Goal: Navigation & Orientation: Go to known website

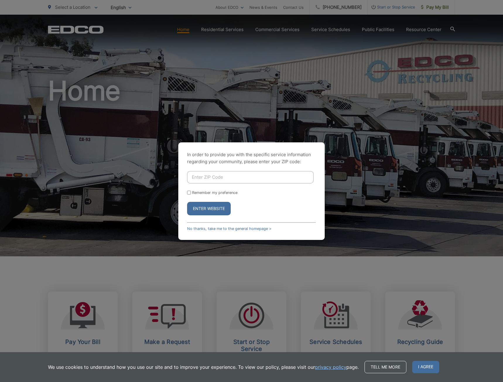
click at [200, 179] on input "Enter ZIP Code" at bounding box center [250, 177] width 127 height 12
type input "92081"
click at [187, 202] on button "Enter Website" at bounding box center [209, 208] width 44 height 13
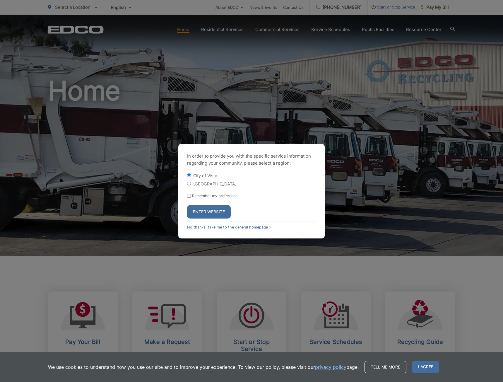
click at [189, 195] on input "Remember my preference" at bounding box center [189, 196] width 4 height 4
checkbox input "true"
click at [204, 210] on button "Enter Website" at bounding box center [209, 211] width 44 height 13
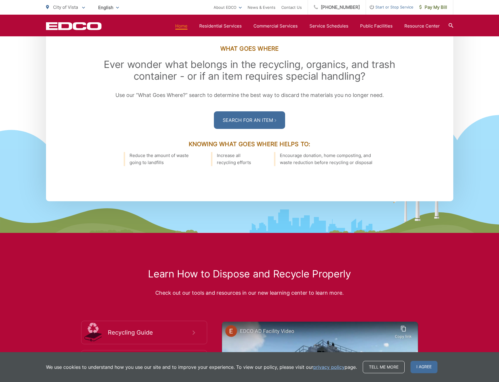
scroll to position [849, 0]
